Goal: Register for event/course

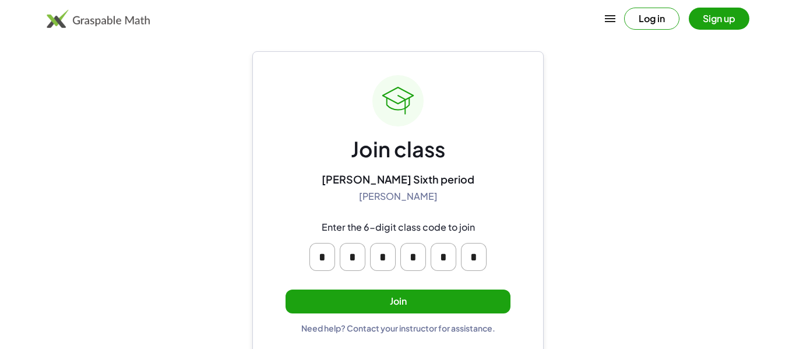
scroll to position [22, 0]
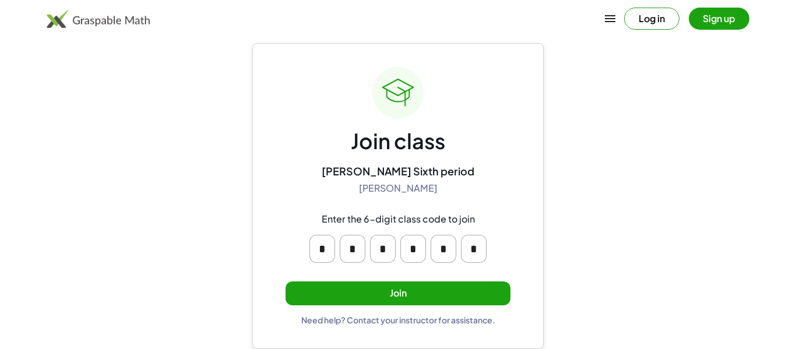
click at [303, 291] on button "Join" at bounding box center [398, 294] width 225 height 24
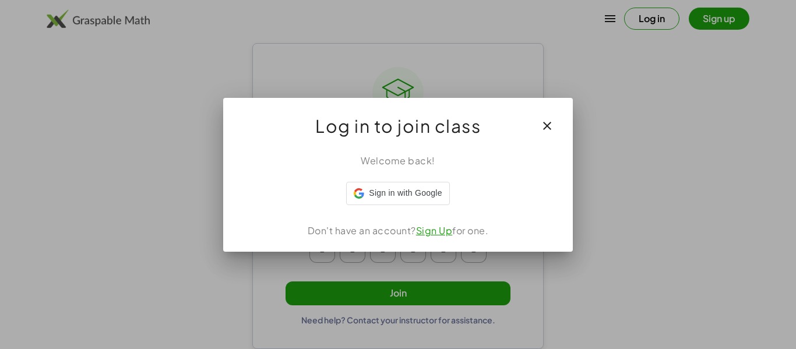
scroll to position [0, 0]
click at [551, 122] on icon "button" at bounding box center [547, 126] width 14 height 14
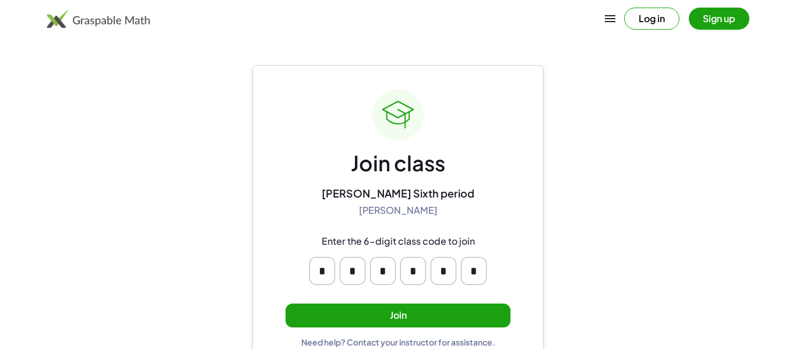
click at [397, 319] on button "Join" at bounding box center [398, 316] width 225 height 24
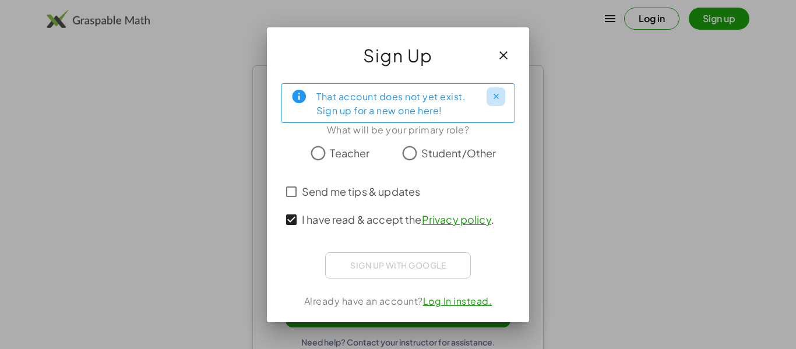
click at [490, 102] on button "Close" at bounding box center [496, 96] width 19 height 19
